Goal: Task Accomplishment & Management: Use online tool/utility

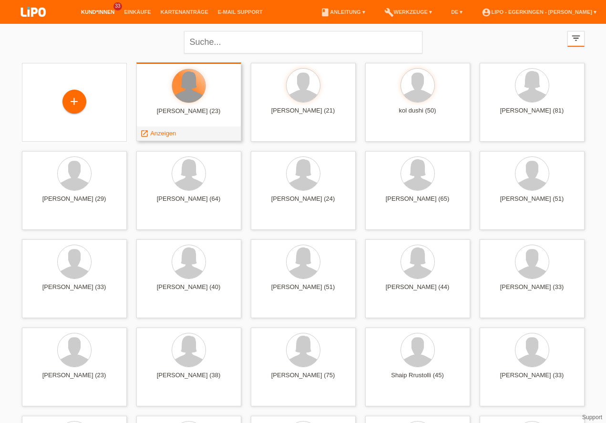
click at [189, 97] on div at bounding box center [188, 85] width 33 height 33
click at [166, 131] on span "Anzeigen" at bounding box center [163, 133] width 26 height 7
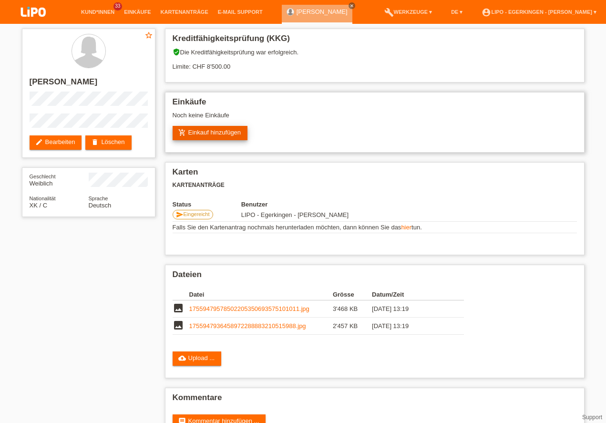
click at [217, 130] on link "add_shopping_cart Einkauf hinzufügen" at bounding box center [210, 133] width 75 height 14
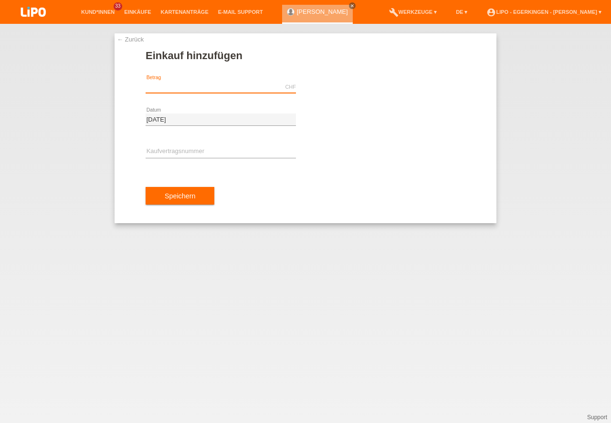
click at [193, 87] on input "text" at bounding box center [221, 87] width 150 height 12
type input "3629.25"
click at [160, 149] on input "text" at bounding box center [221, 152] width 150 height 12
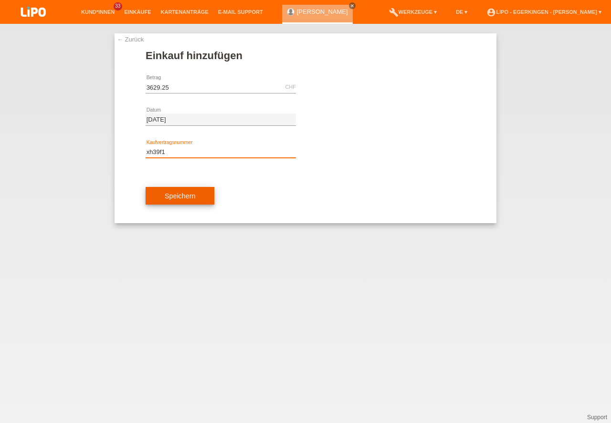
type input "xh39f1"
click at [180, 196] on button "Speichern" at bounding box center [180, 196] width 69 height 18
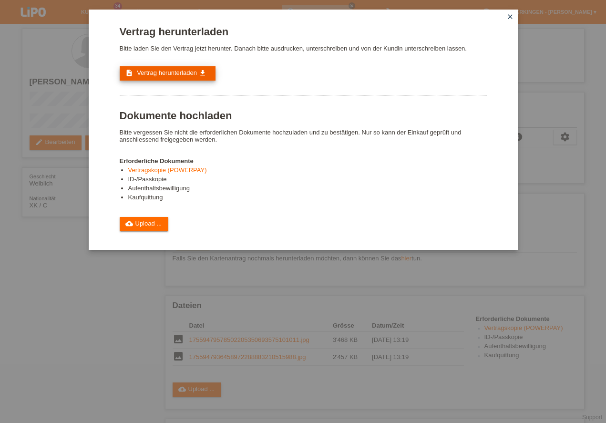
click at [161, 72] on span "Vertrag herunterladen" at bounding box center [167, 72] width 60 height 7
click at [510, 14] on icon "close" at bounding box center [511, 17] width 8 height 8
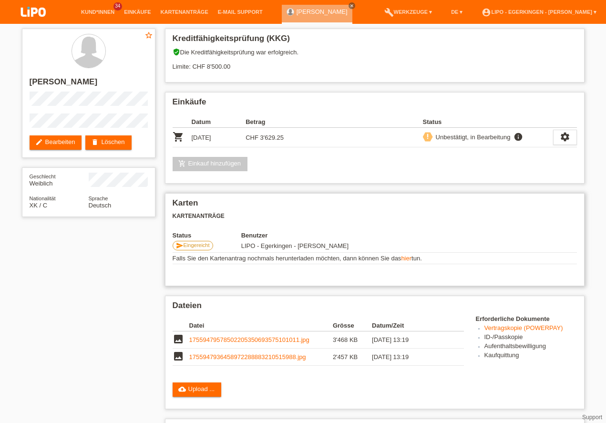
scroll to position [54, 0]
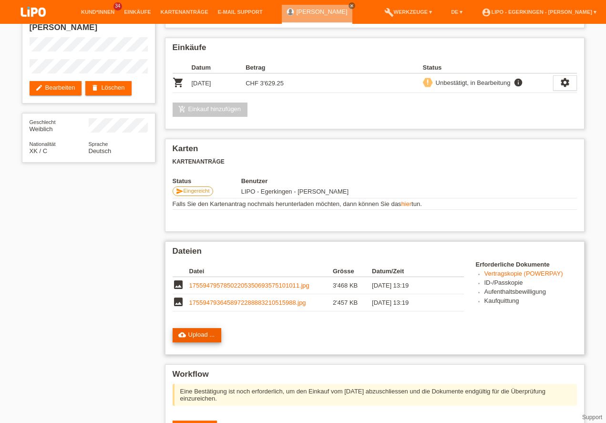
click at [205, 333] on link "cloud_upload Upload ..." at bounding box center [197, 335] width 49 height 14
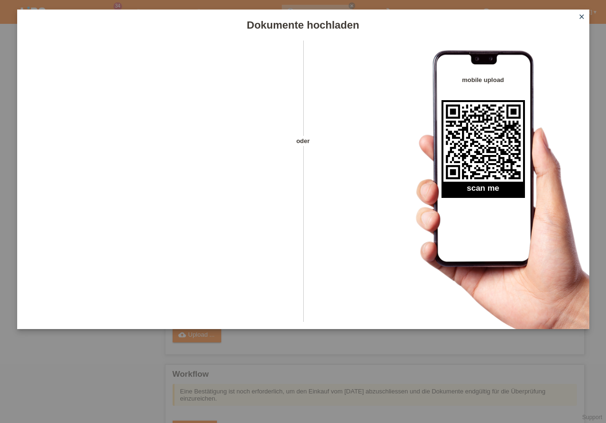
click at [583, 16] on icon "close" at bounding box center [582, 17] width 8 height 8
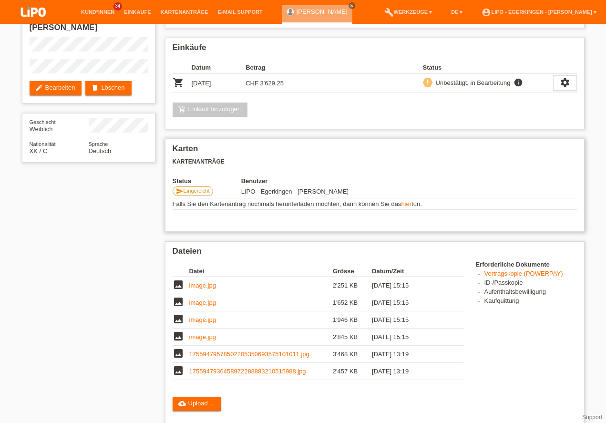
scroll to position [245, 0]
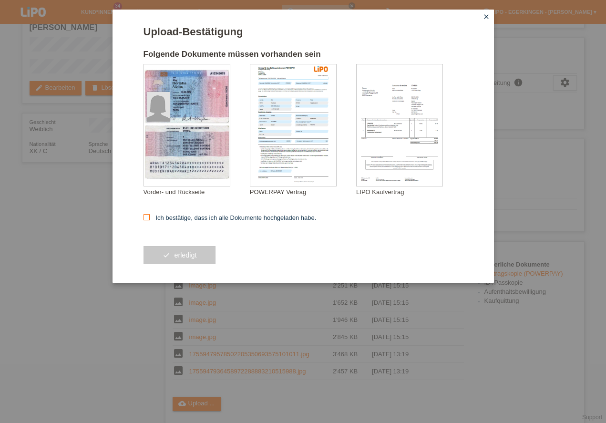
click at [147, 215] on icon at bounding box center [147, 217] width 6 height 6
click at [147, 215] on input "Ich bestätige, dass ich alle Dokumente hochgeladen habe." at bounding box center [147, 217] width 6 height 6
checkbox input "true"
click at [186, 253] on button "check erledigt" at bounding box center [180, 255] width 73 height 18
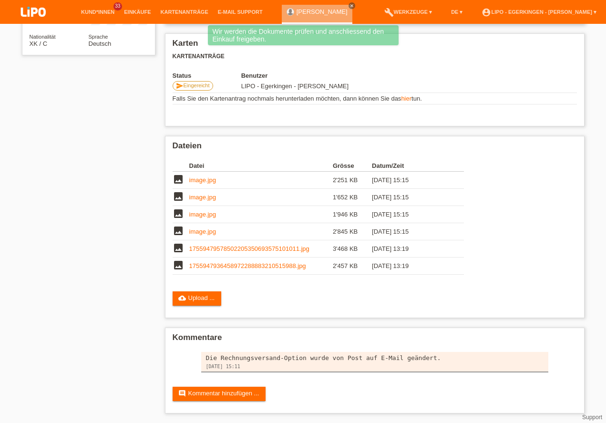
scroll to position [164, 0]
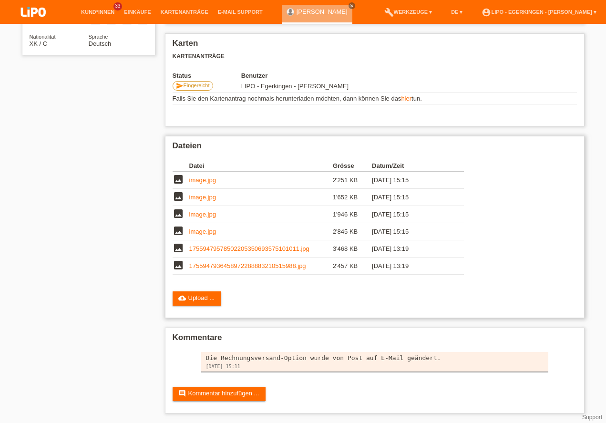
scroll to position [164, 0]
drag, startPoint x: 607, startPoint y: 150, endPoint x: 366, endPoint y: 190, distance: 244.6
click at [567, 10] on link "account_circle LIPO - Egerkingen - [PERSON_NAME] ▾" at bounding box center [539, 12] width 125 height 6
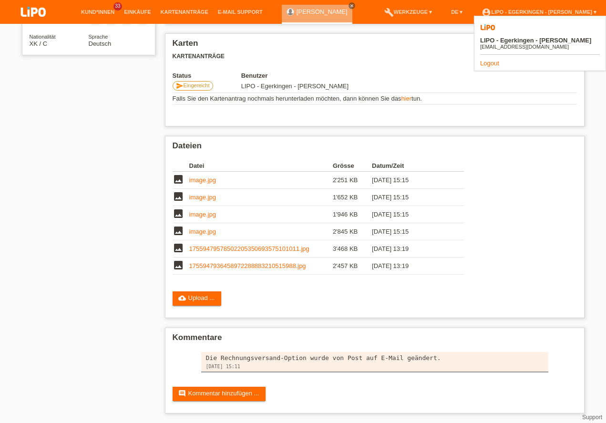
click at [489, 60] on link "Logout" at bounding box center [489, 63] width 19 height 7
